Goal: Transaction & Acquisition: Purchase product/service

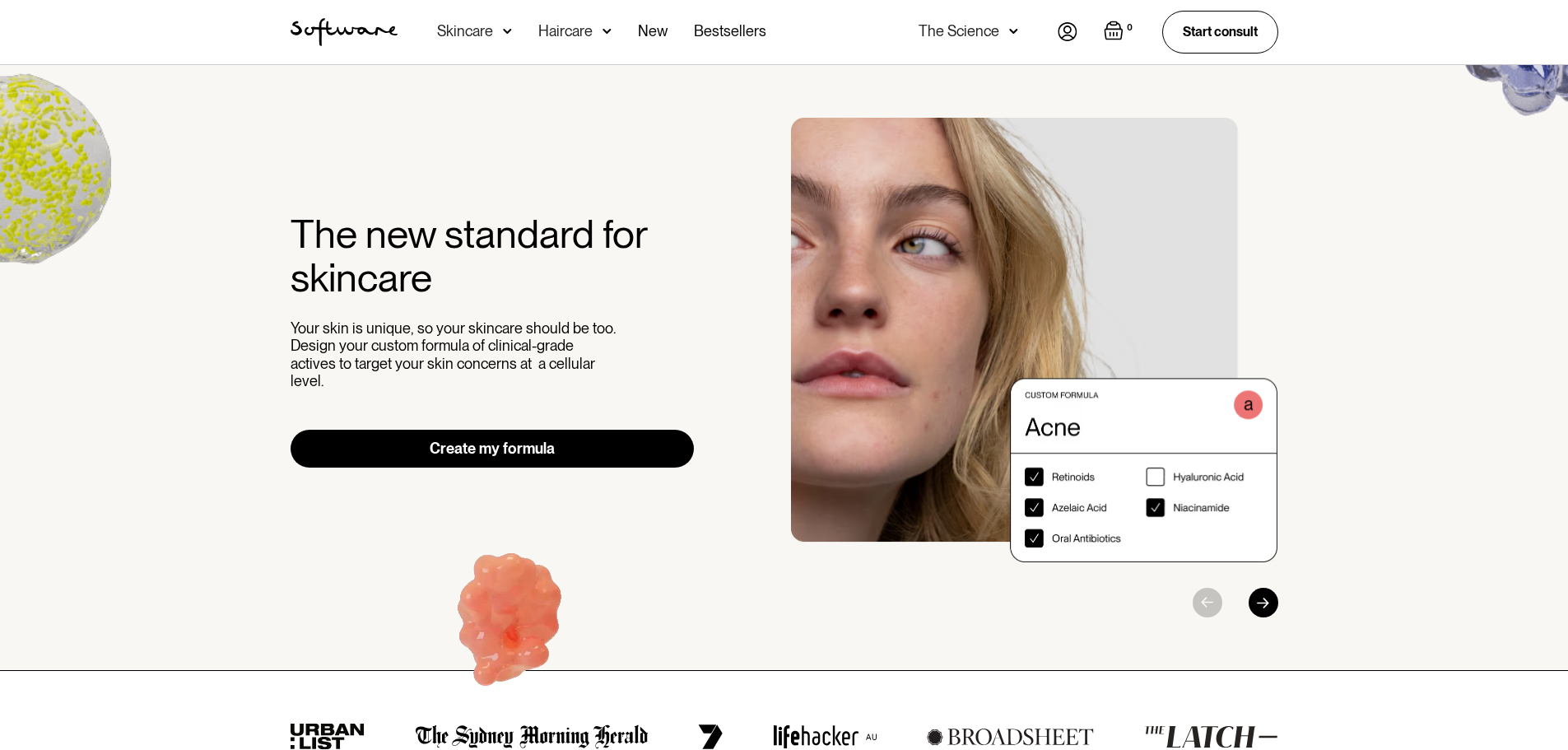
click at [447, 30] on div "Skincare" at bounding box center [466, 32] width 56 height 17
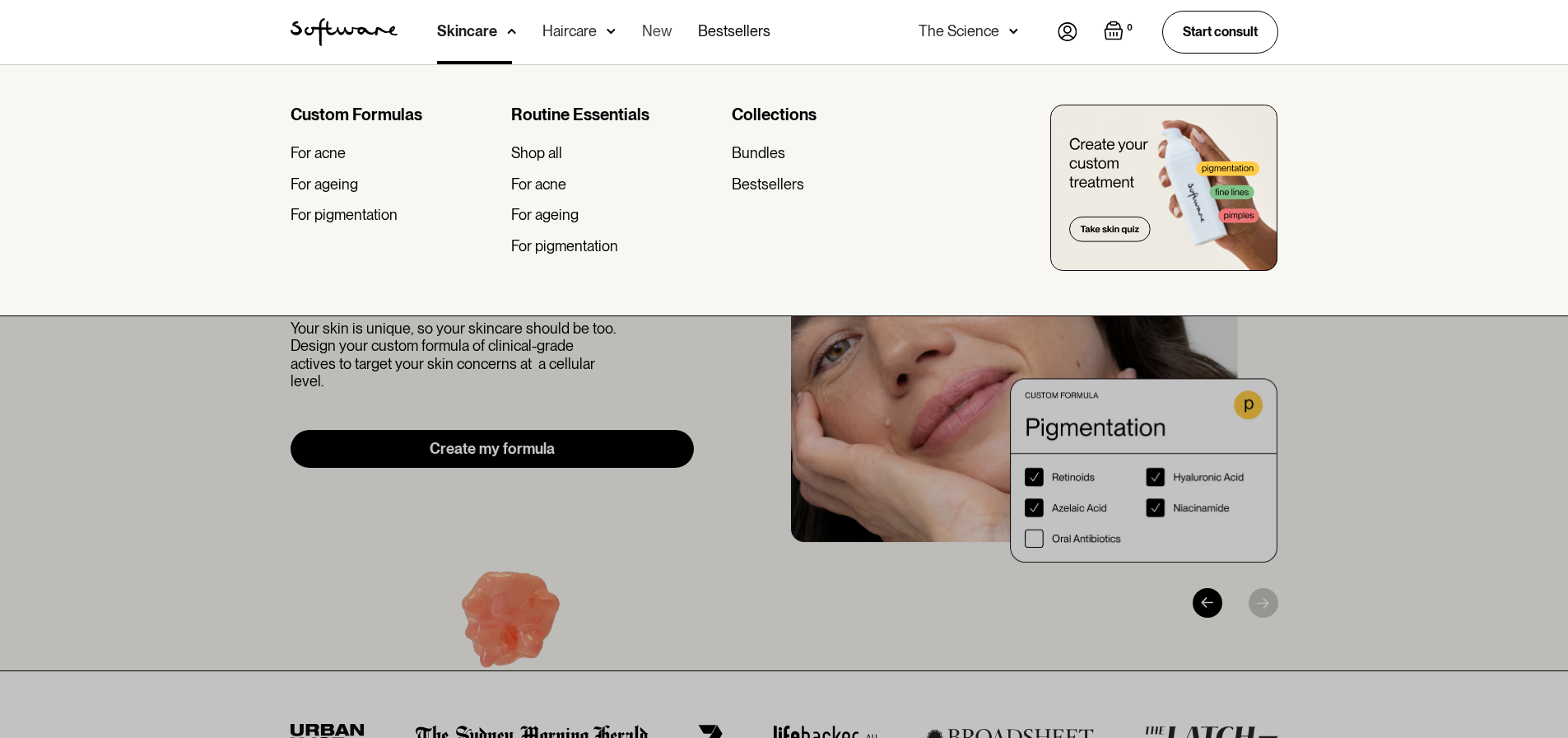
click at [652, 32] on link "New" at bounding box center [658, 32] width 30 height 65
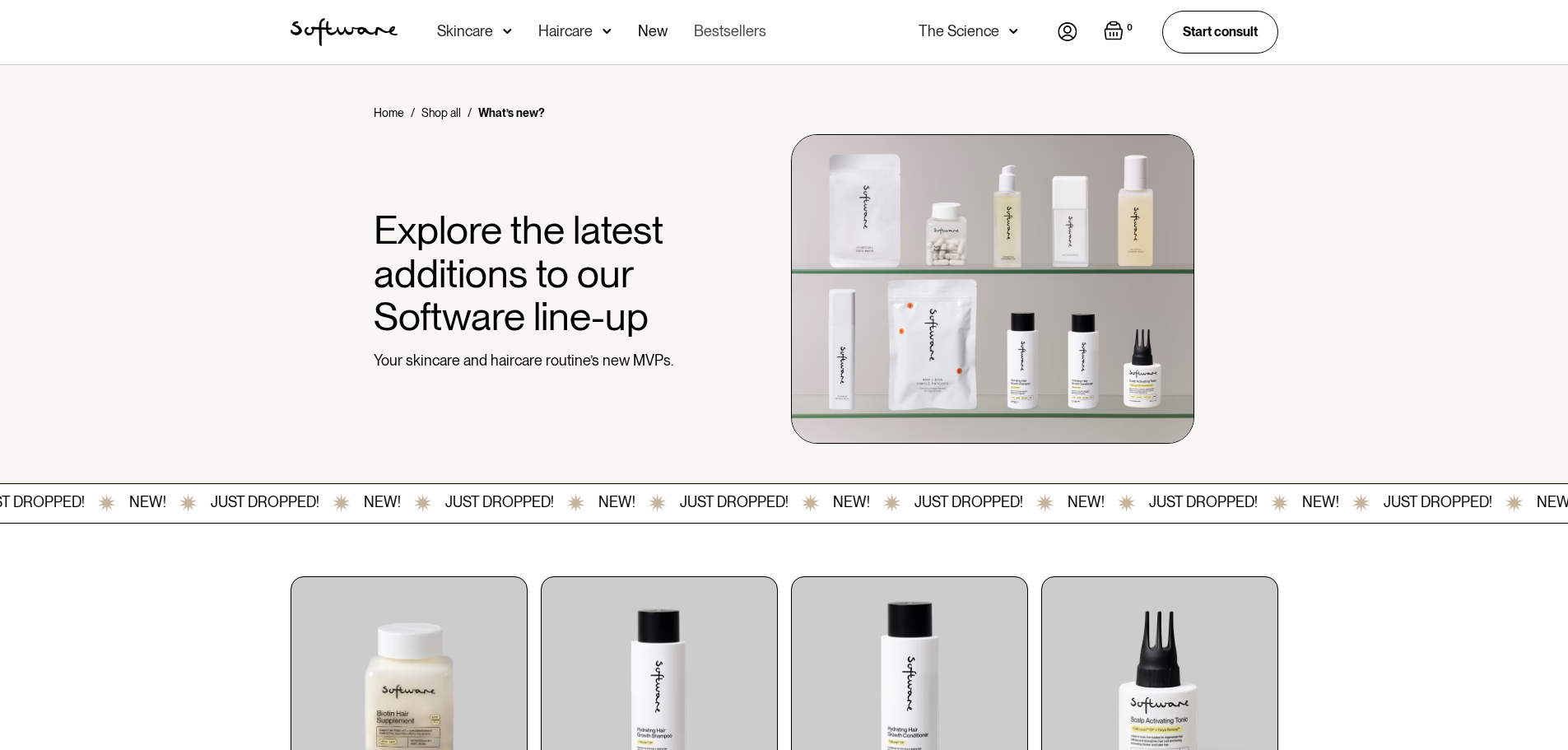
click at [732, 38] on link "Bestsellers" at bounding box center [730, 32] width 72 height 65
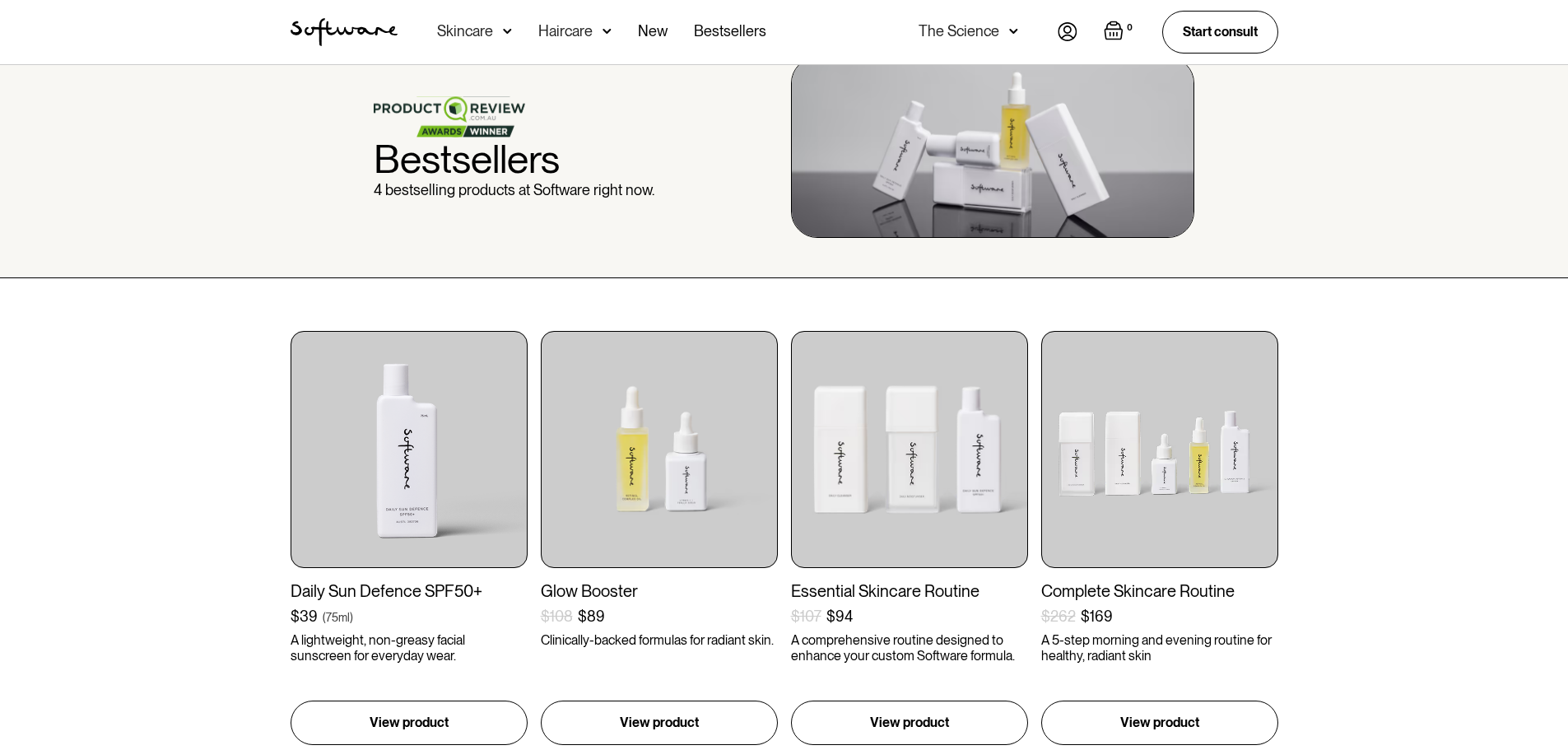
scroll to position [82, 0]
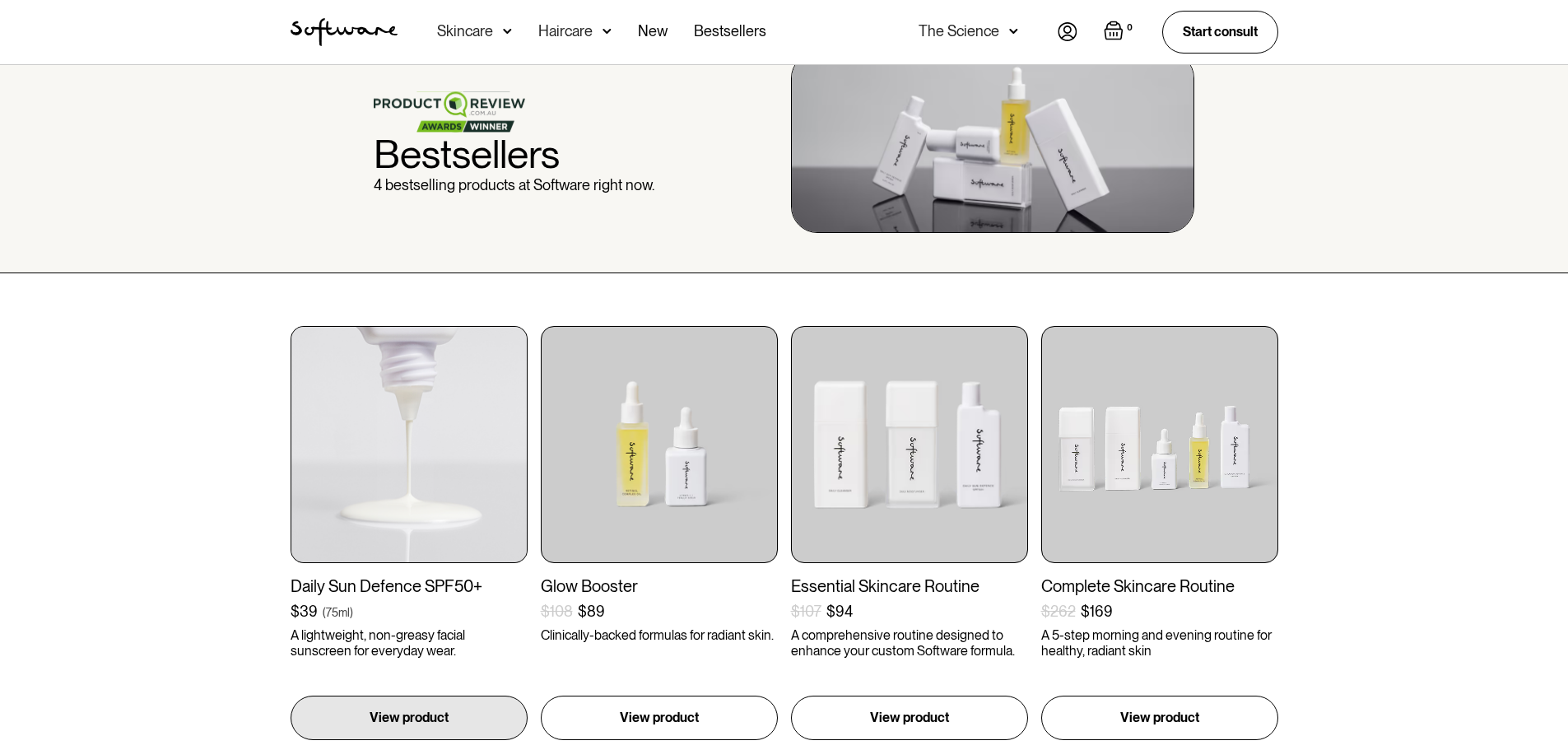
click at [362, 506] on img at bounding box center [408, 444] width 237 height 237
